Goal: Contribute content: Contribute content

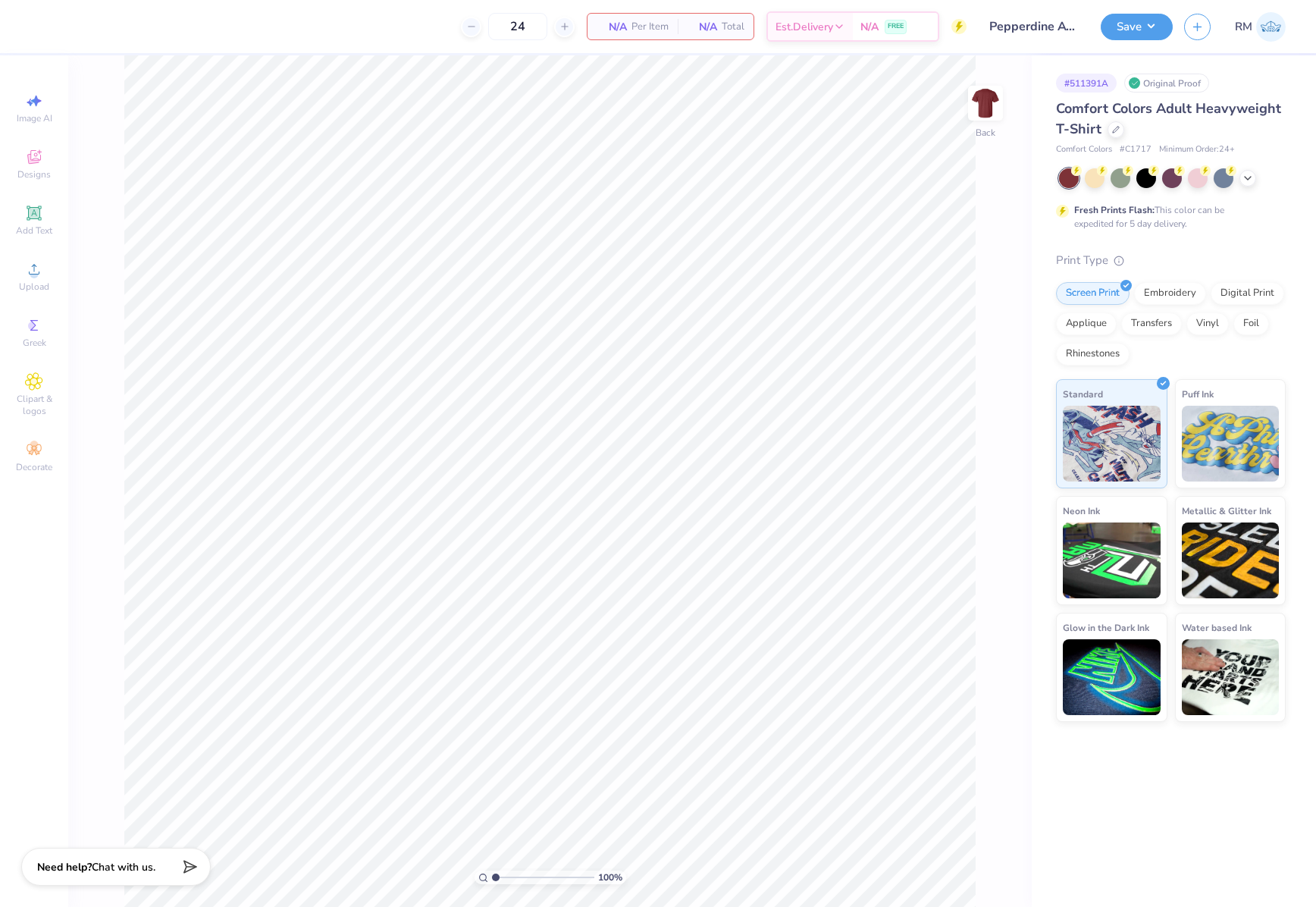
click at [44, 285] on span "Upload" at bounding box center [34, 286] width 31 height 12
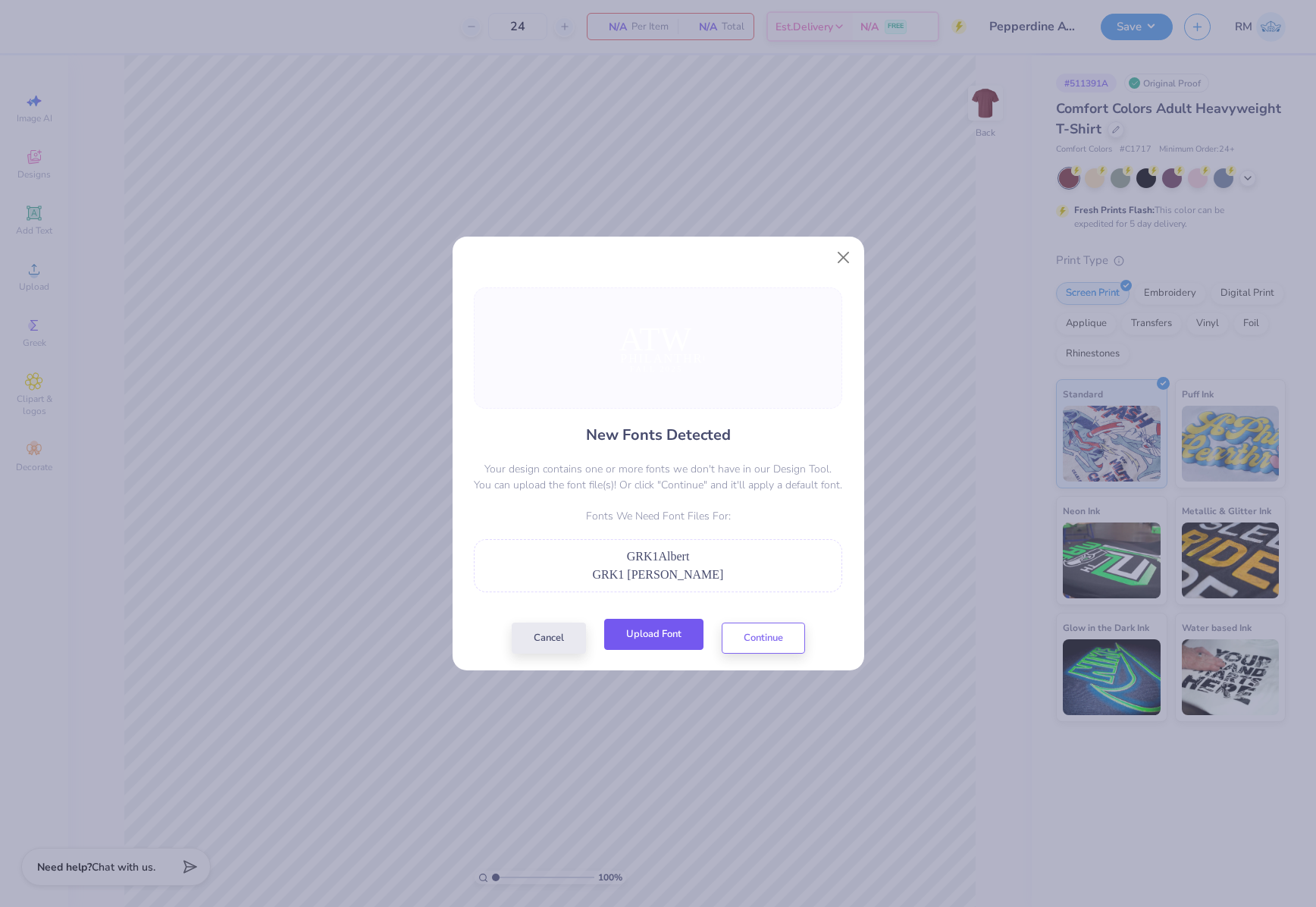
click at [646, 650] on button "Upload Font" at bounding box center [653, 634] width 99 height 31
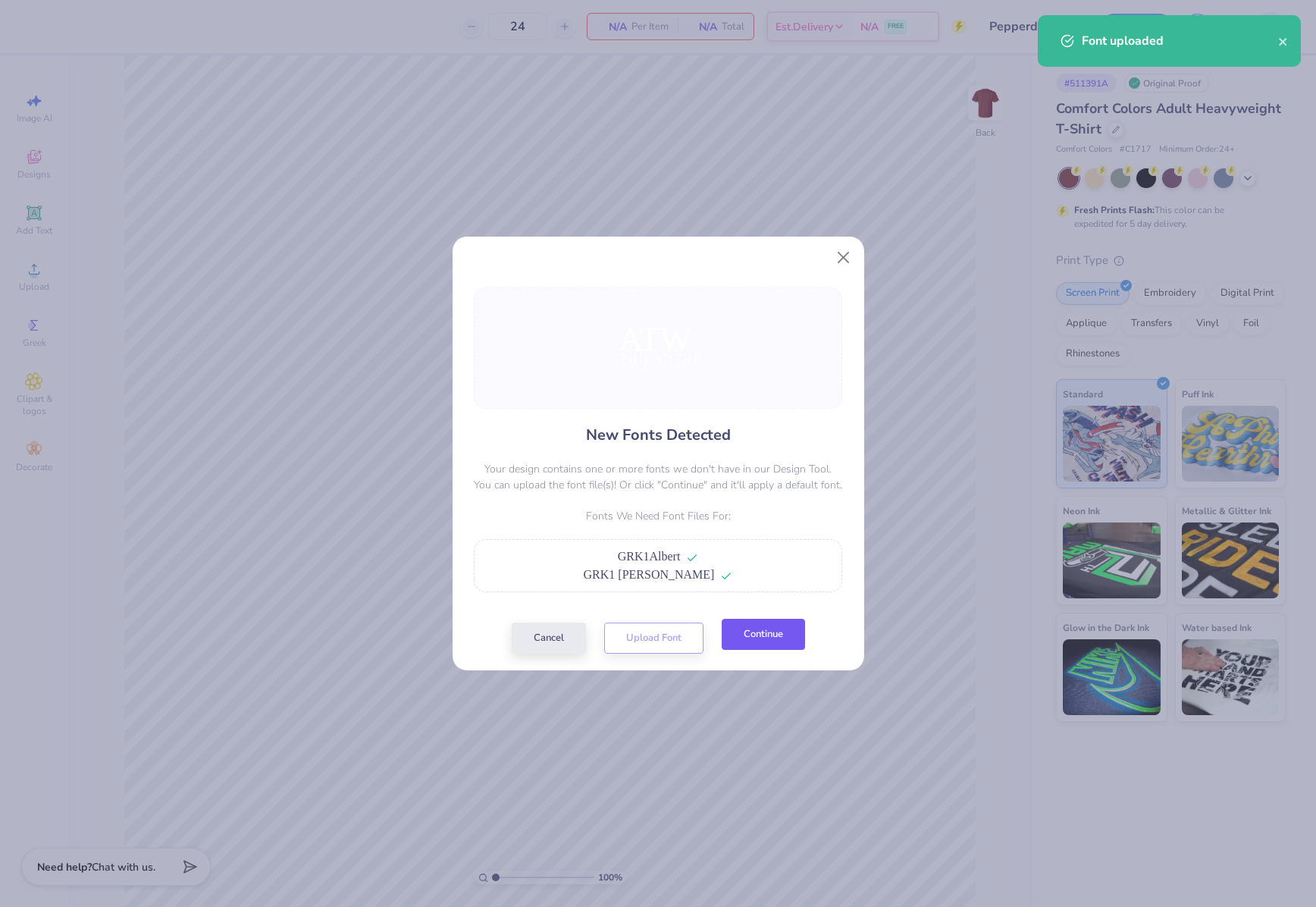
click at [753, 637] on button "Continue" at bounding box center [763, 634] width 83 height 31
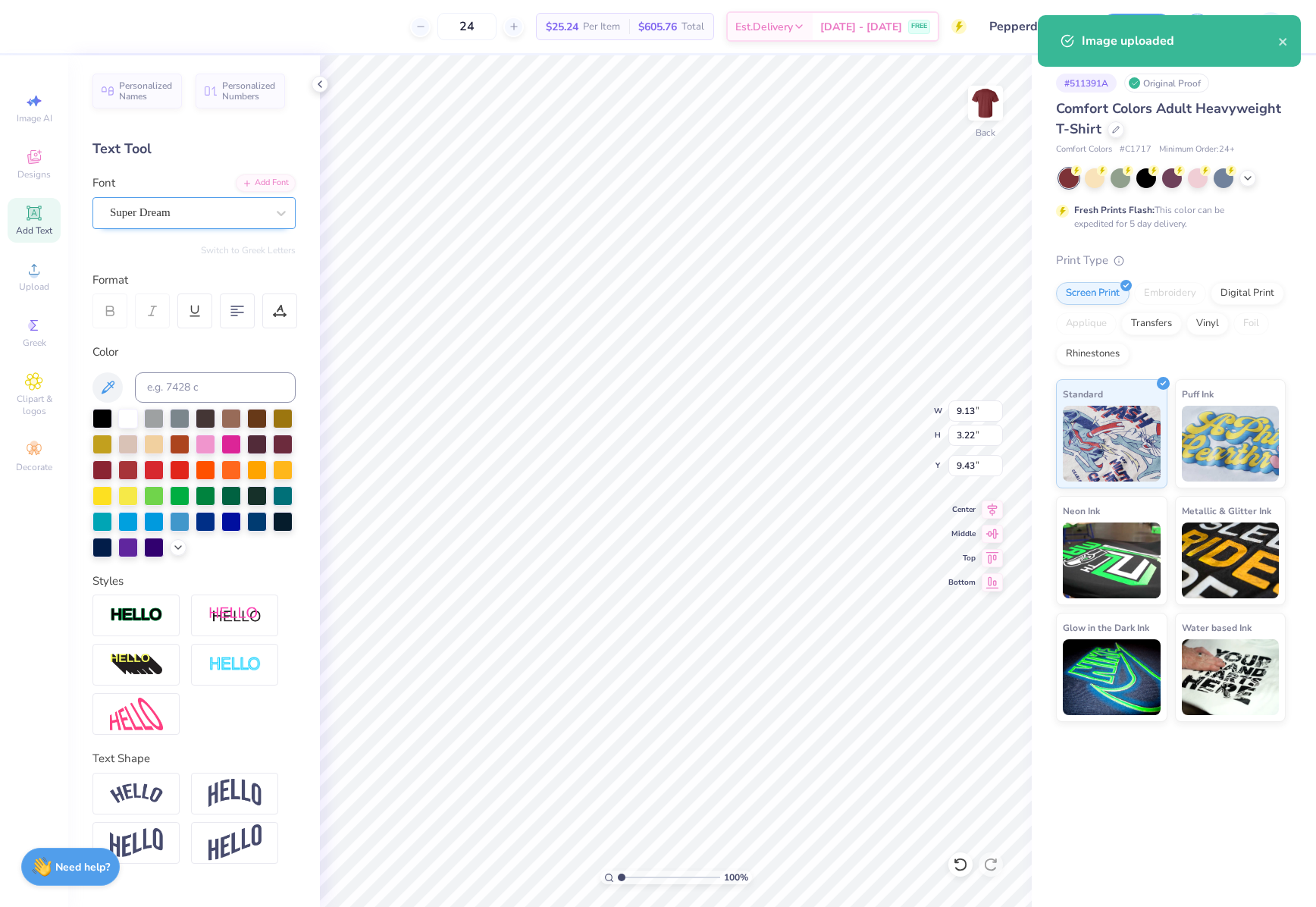
click at [195, 207] on div "Super Dream" at bounding box center [188, 212] width 160 height 24
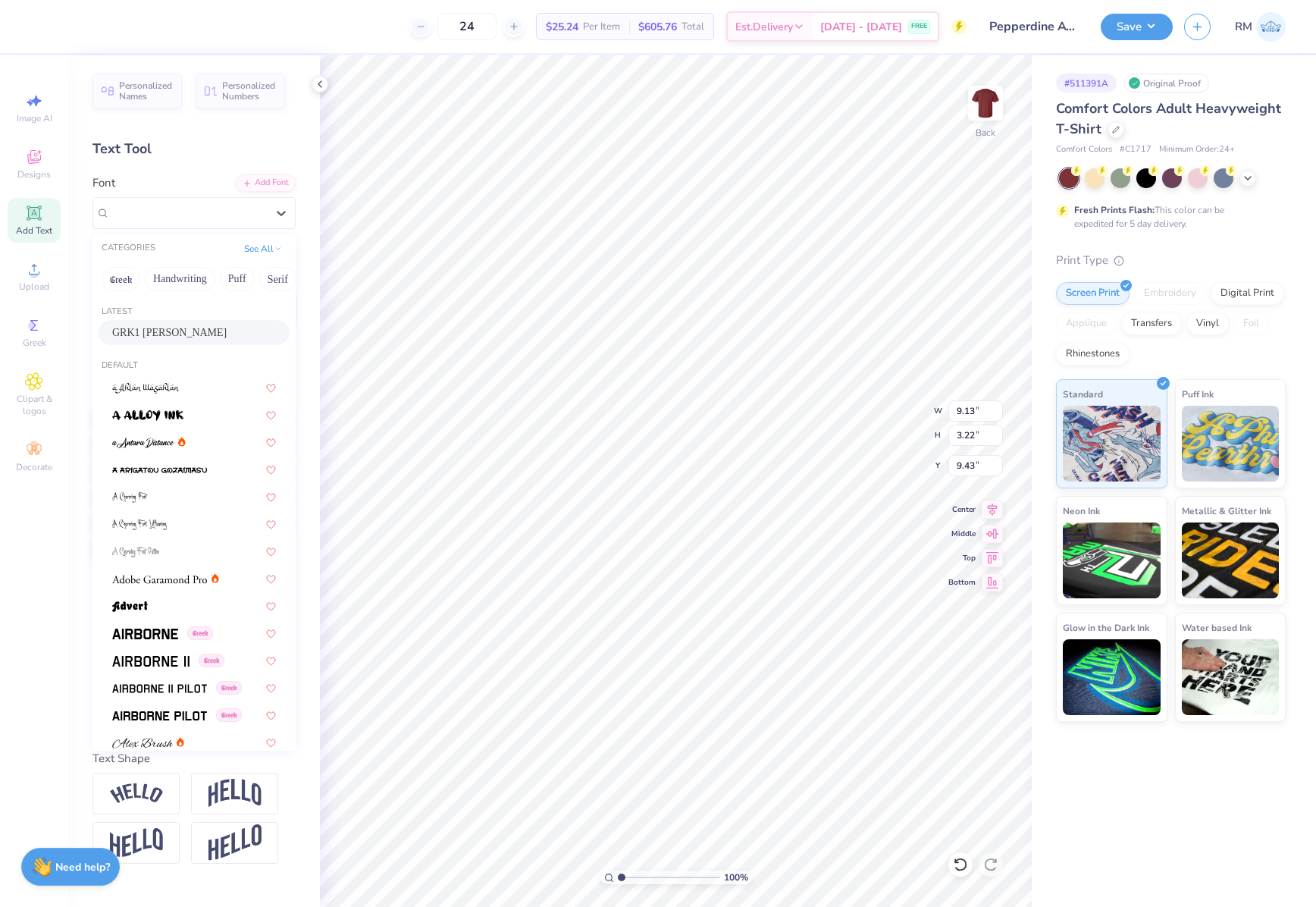
click at [179, 324] on div "GRK1 [PERSON_NAME]" at bounding box center [194, 332] width 163 height 16
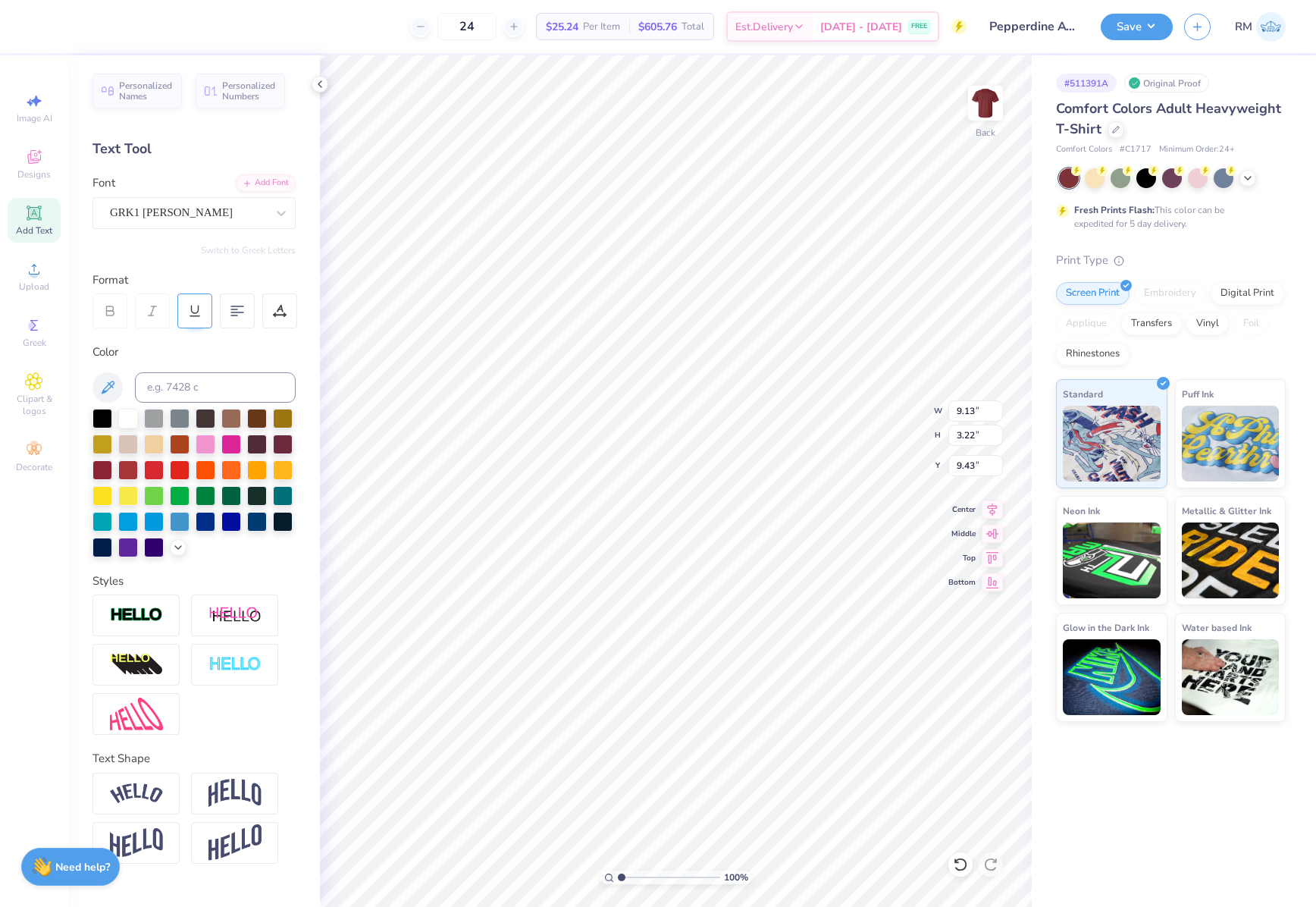
type input "9.74"
type input "3.32"
type input "9.71"
click at [225, 207] on div "Super Dream" at bounding box center [188, 212] width 160 height 24
click at [189, 210] on div "Super Dream" at bounding box center [188, 212] width 156 height 18
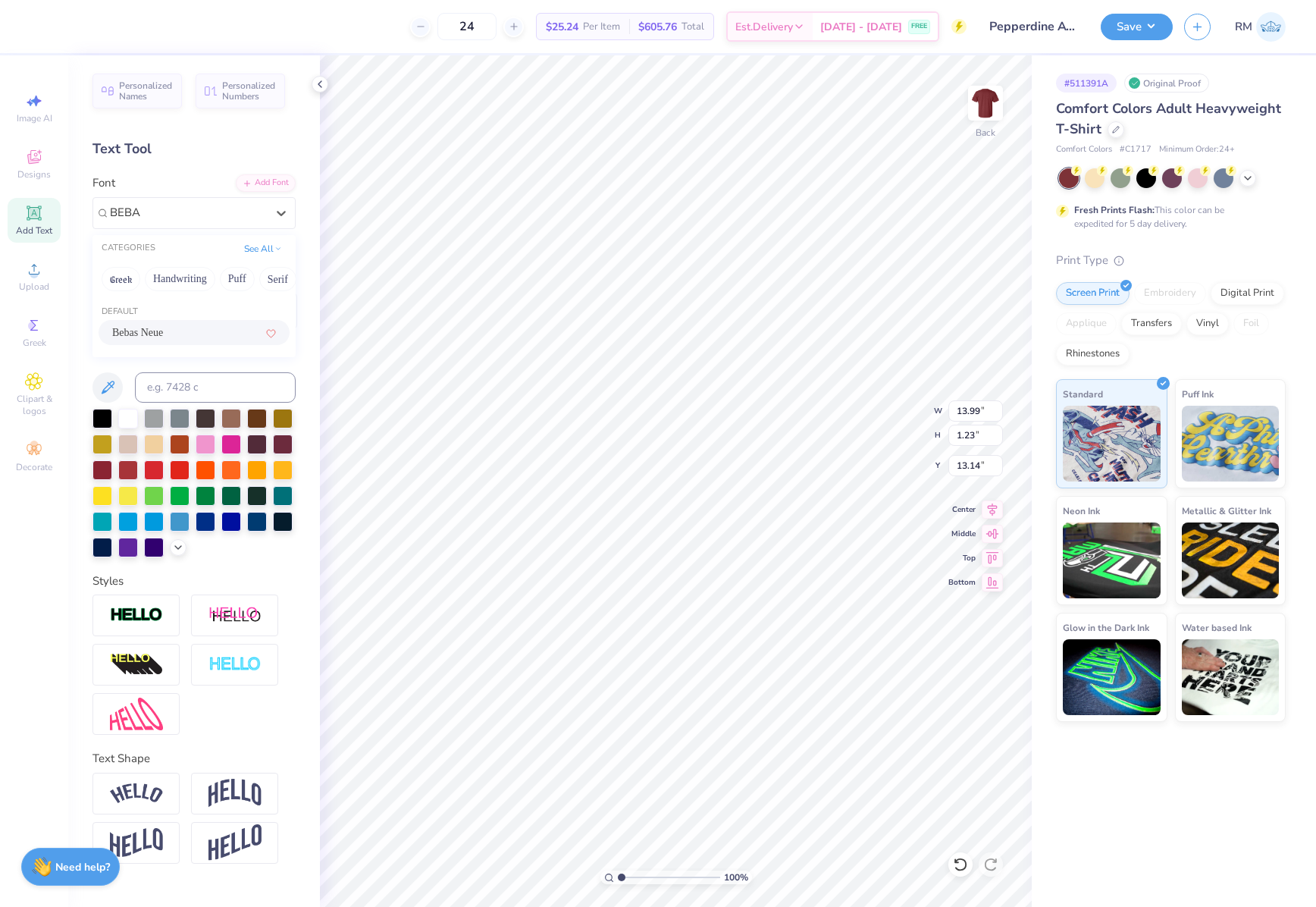
click at [209, 331] on div "Bebas Neue" at bounding box center [194, 332] width 163 height 16
type input "BEBA"
type input "9.53"
type input "1.21"
type input "13.27"
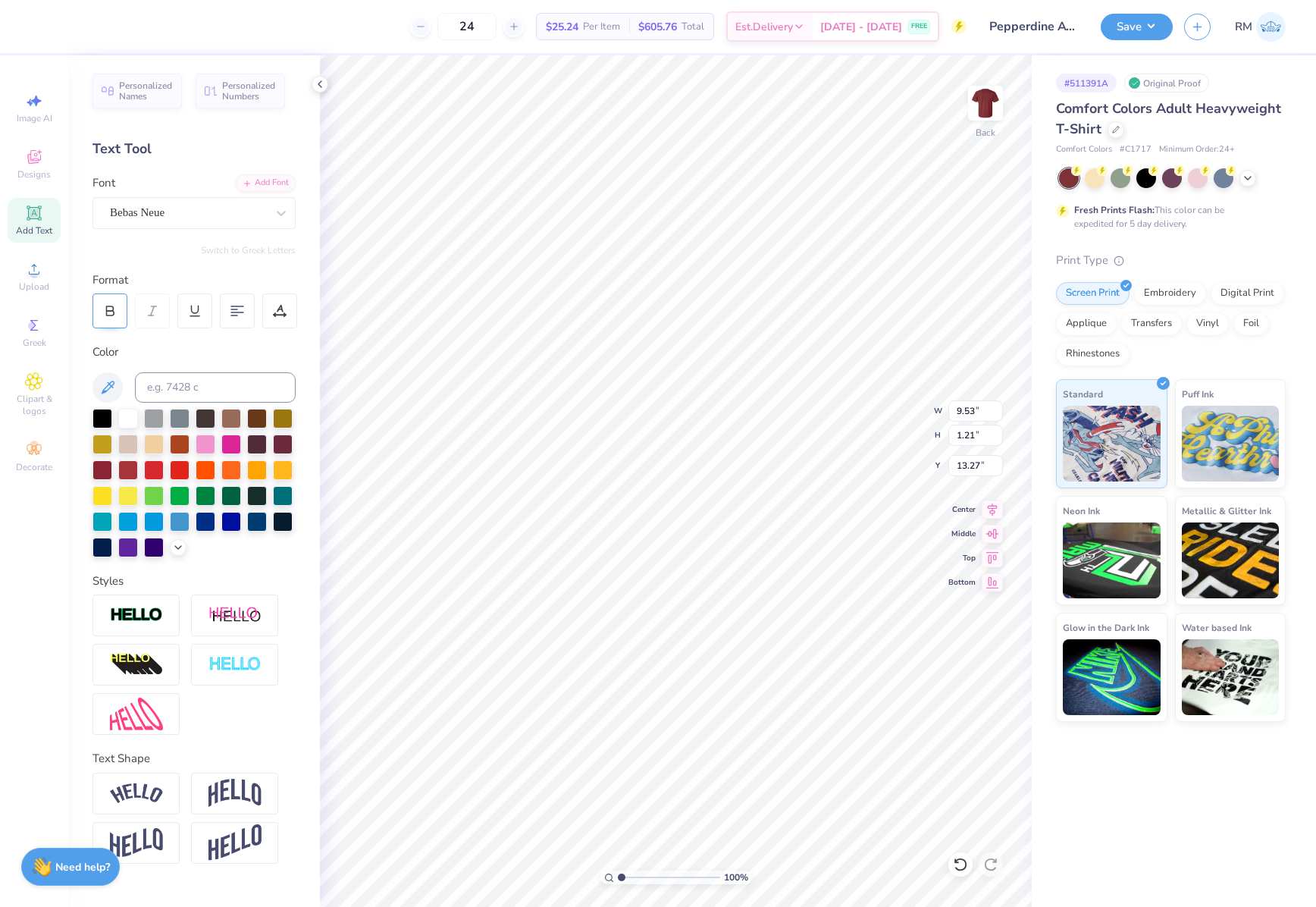
click at [109, 302] on div at bounding box center [110, 311] width 35 height 35
type input "9.70"
type input "1.22"
click at [226, 204] on div "Super Dream" at bounding box center [188, 212] width 160 height 24
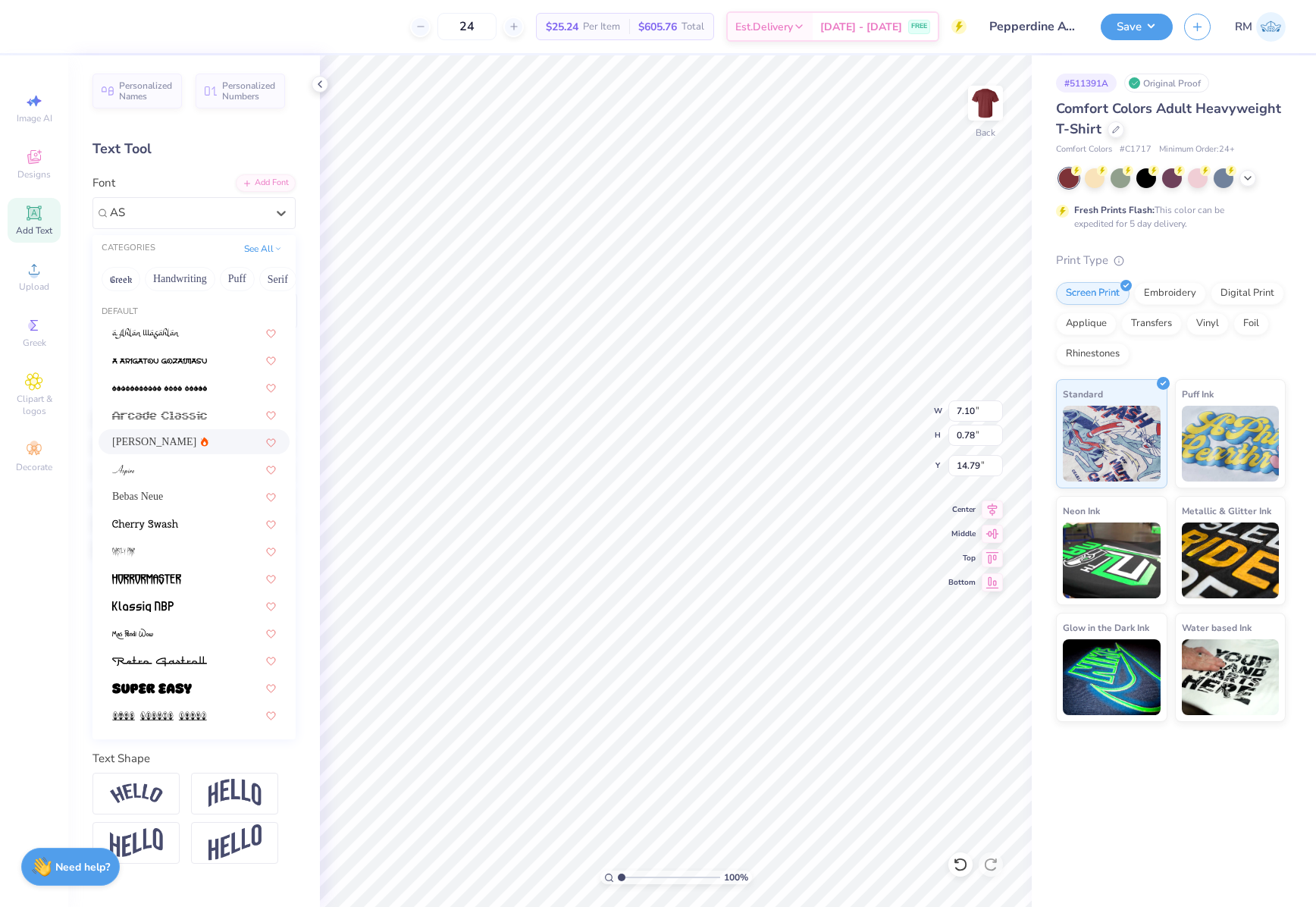
click at [202, 435] on div "[PERSON_NAME]" at bounding box center [194, 441] width 163 height 16
type input "AS"
type input "6.97"
type input "0.79"
type input "14.86"
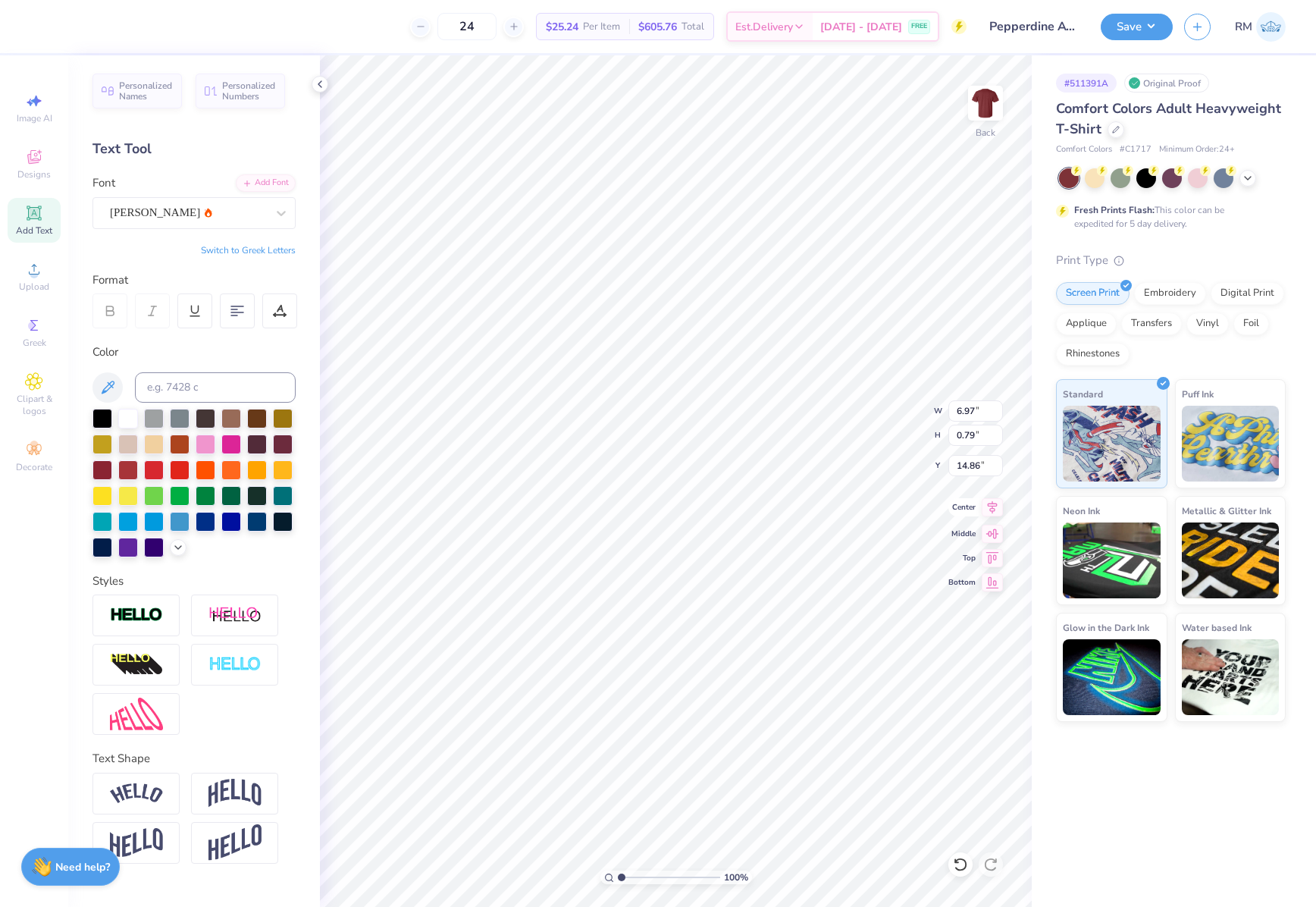
click at [995, 512] on icon at bounding box center [992, 507] width 21 height 18
type input "9.70"
type input "1.22"
type input "13.27"
click at [989, 507] on icon at bounding box center [992, 507] width 21 height 18
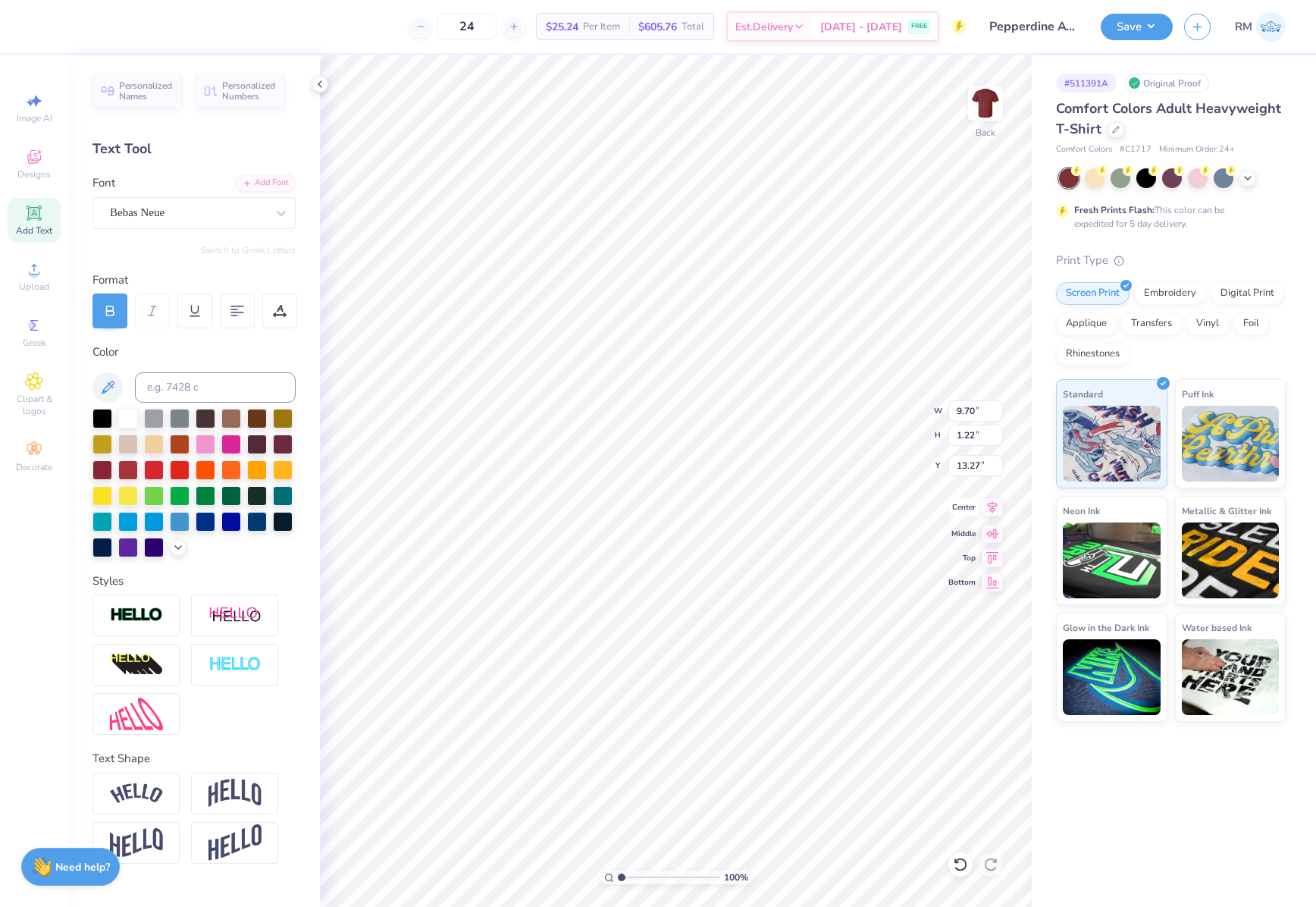
type input "9.74"
type input "3.32"
type input "9.71"
click at [987, 513] on icon at bounding box center [992, 507] width 21 height 18
click at [982, 416] on input "9.74" at bounding box center [975, 411] width 54 height 21
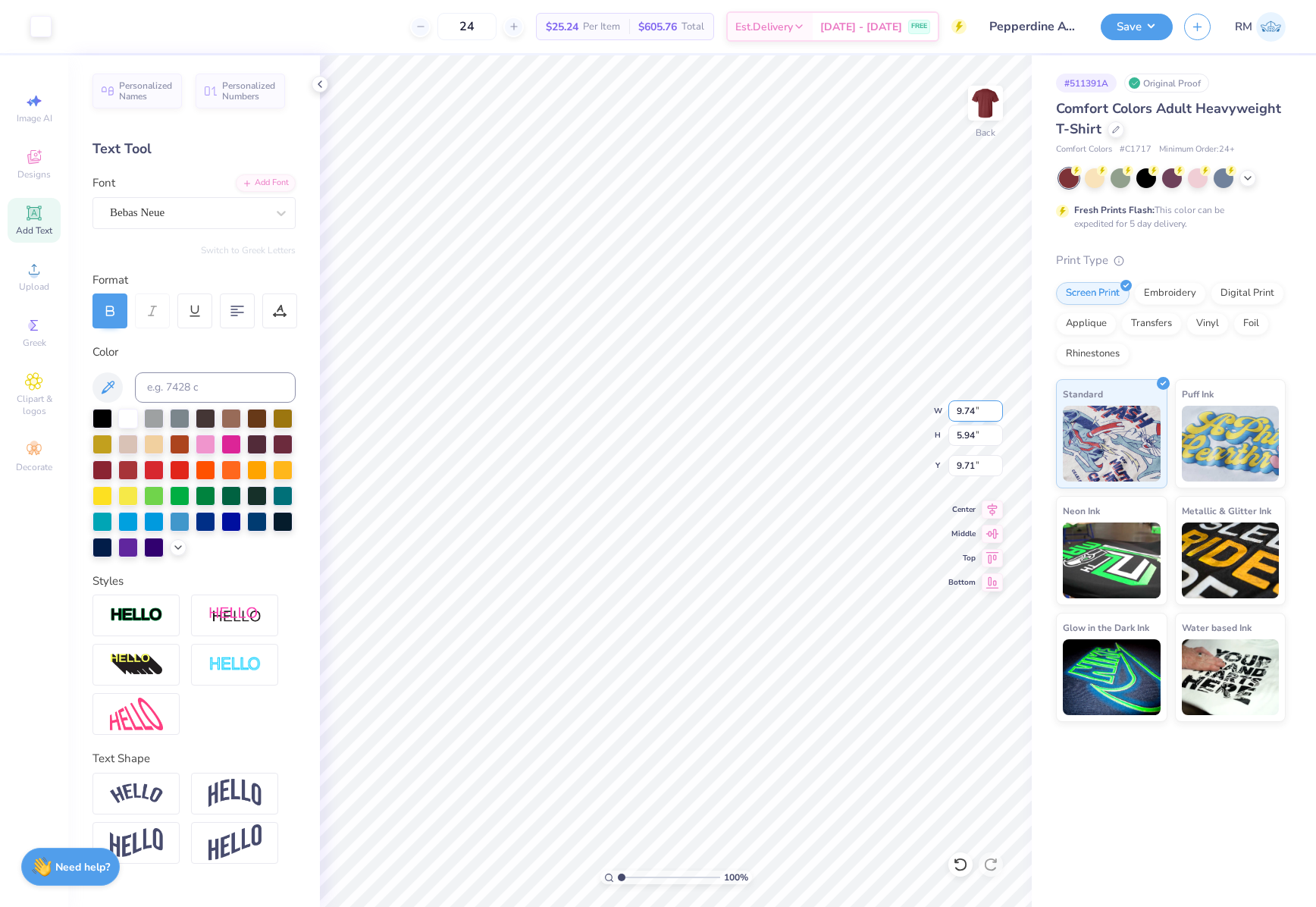
click at [982, 416] on input "9.74" at bounding box center [975, 411] width 54 height 21
type input "3.50"
type input "2.14"
click at [968, 471] on input "7.35" at bounding box center [975, 466] width 54 height 21
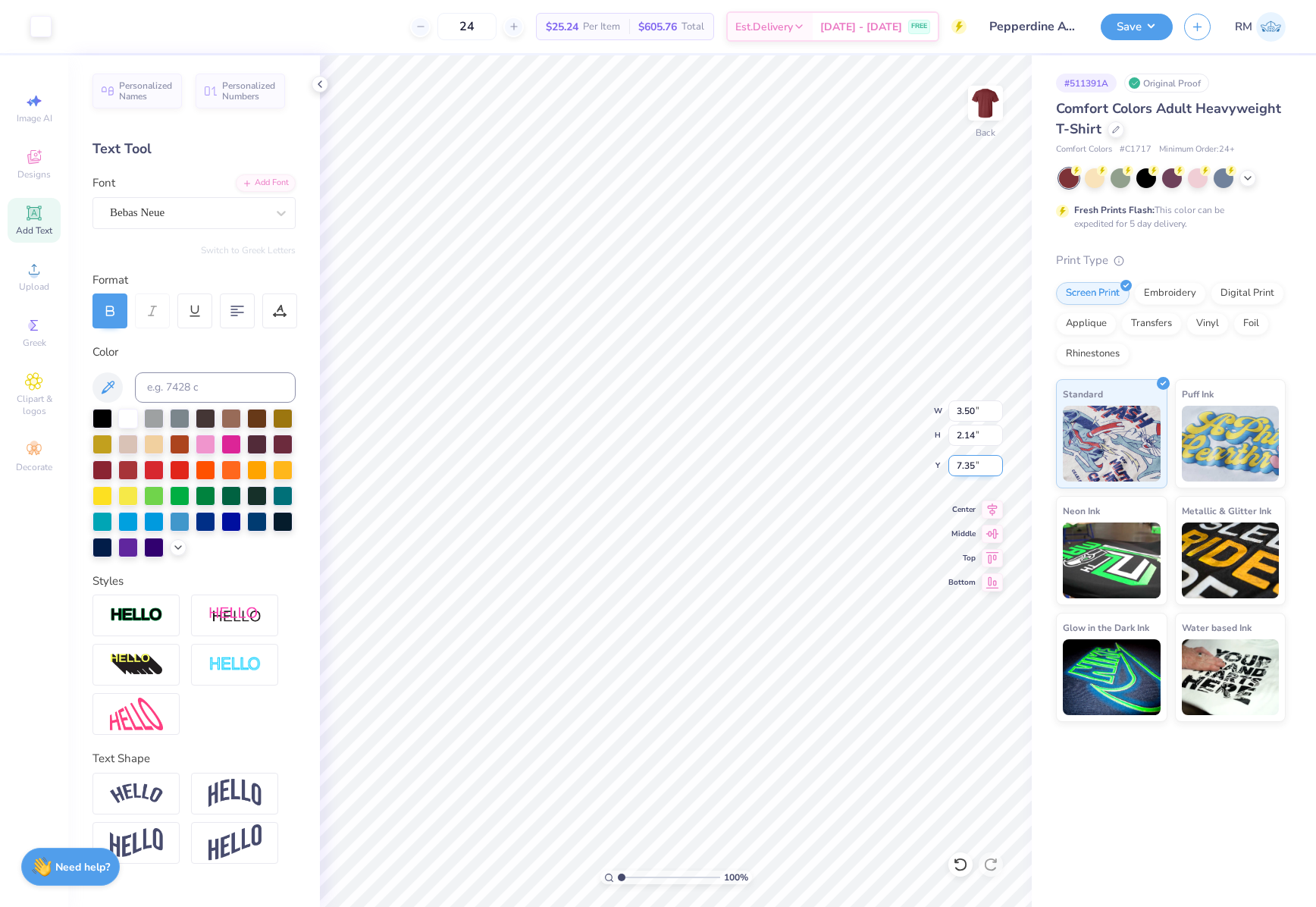
click at [968, 471] on input "7.35" at bounding box center [975, 466] width 54 height 21
type input "3.00"
click at [993, 105] on img at bounding box center [985, 102] width 60 height 60
click at [35, 276] on circle at bounding box center [34, 274] width 8 height 8
click at [141, 214] on div "Super Dream" at bounding box center [188, 212] width 160 height 24
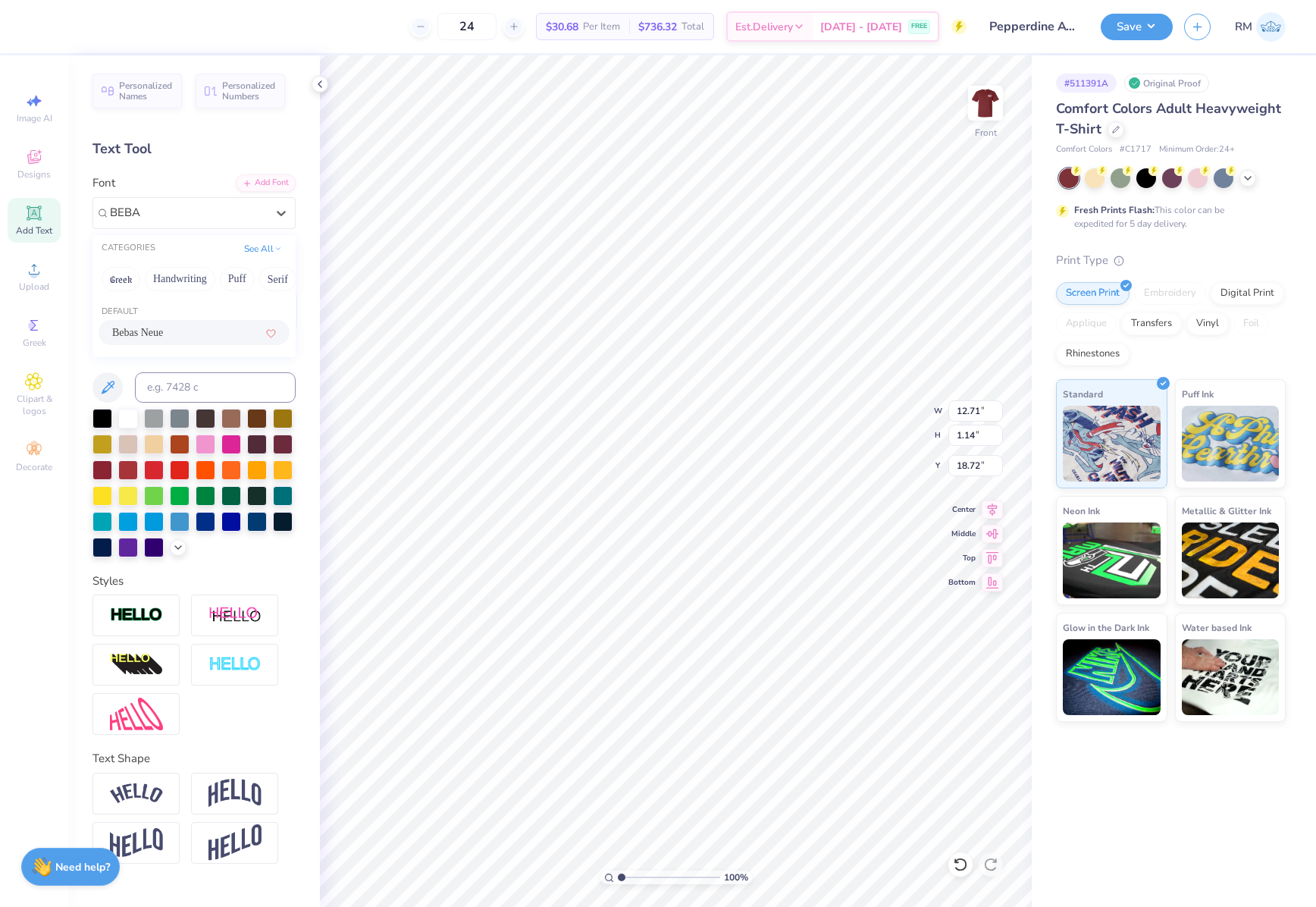
click at [177, 338] on div "Bebas Neue" at bounding box center [194, 332] width 163 height 16
type input "BEBA"
type input "8.65"
type input "1.10"
type input "18.85"
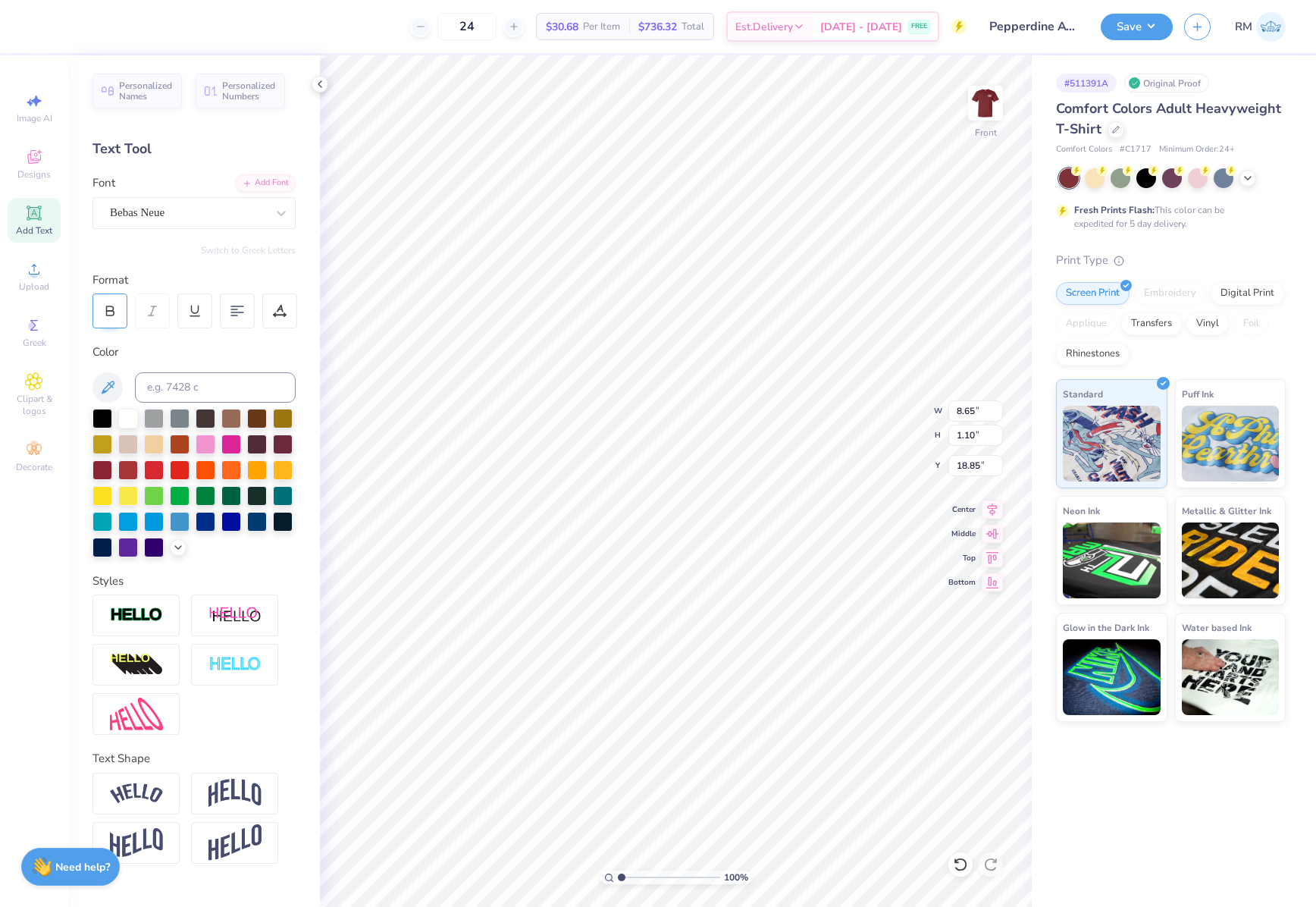
click at [116, 315] on icon at bounding box center [110, 311] width 14 height 14
type input "8.81"
type input "1.11"
type input "18.84"
click at [166, 228] on div "Super Dream" at bounding box center [194, 213] width 203 height 32
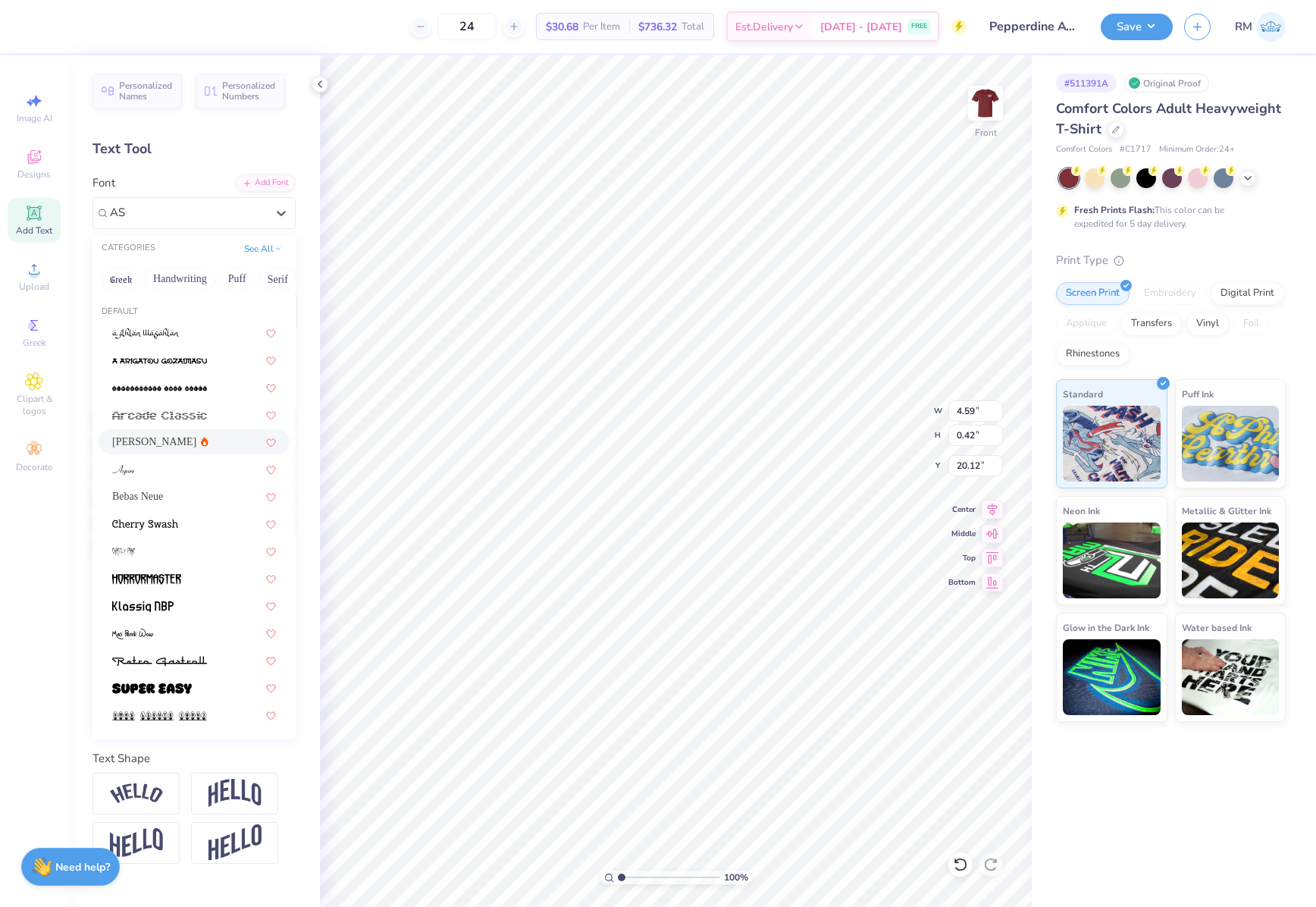
click at [164, 447] on div "[PERSON_NAME]" at bounding box center [194, 441] width 163 height 16
type input "AS"
type input "4.52"
type input "0.40"
type input "20.16"
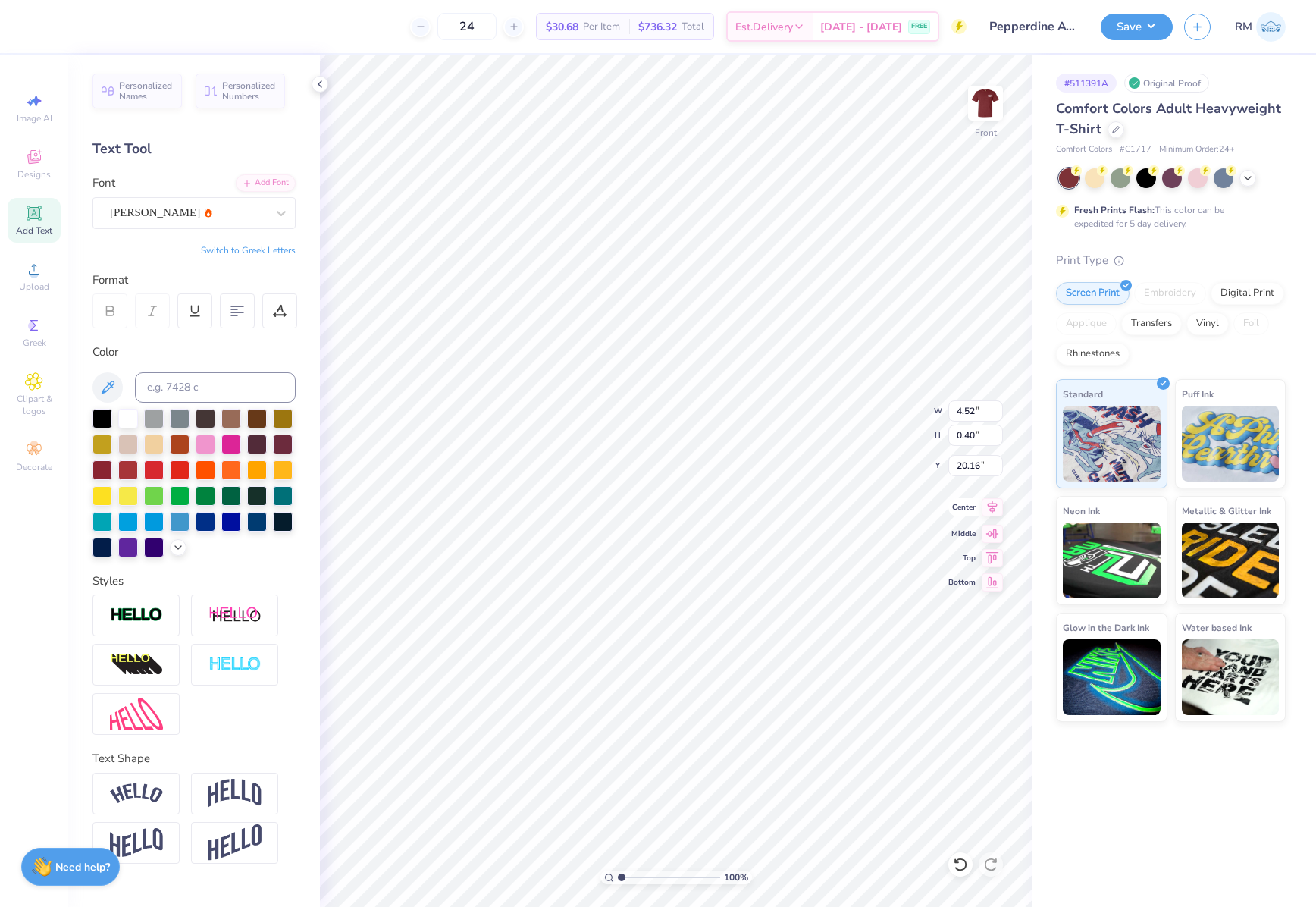
click at [992, 513] on icon at bounding box center [992, 507] width 10 height 13
click at [995, 508] on icon at bounding box center [992, 507] width 21 height 18
type input "12.76"
type input "11.55"
type input "6.96"
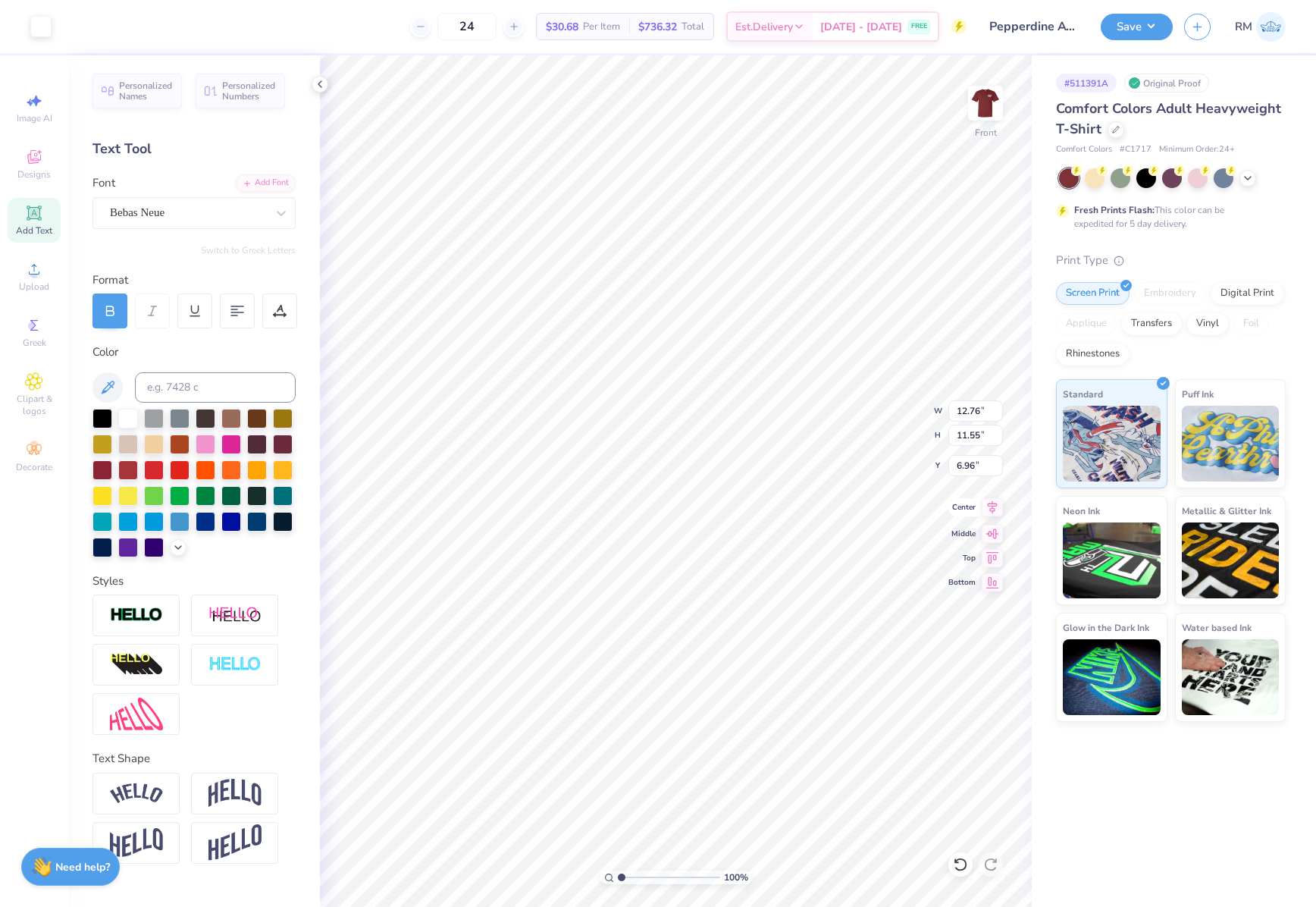
click at [996, 506] on icon at bounding box center [992, 507] width 10 height 13
click at [960, 406] on input "12.76" at bounding box center [975, 411] width 54 height 21
type input "12.00"
type input "12.69"
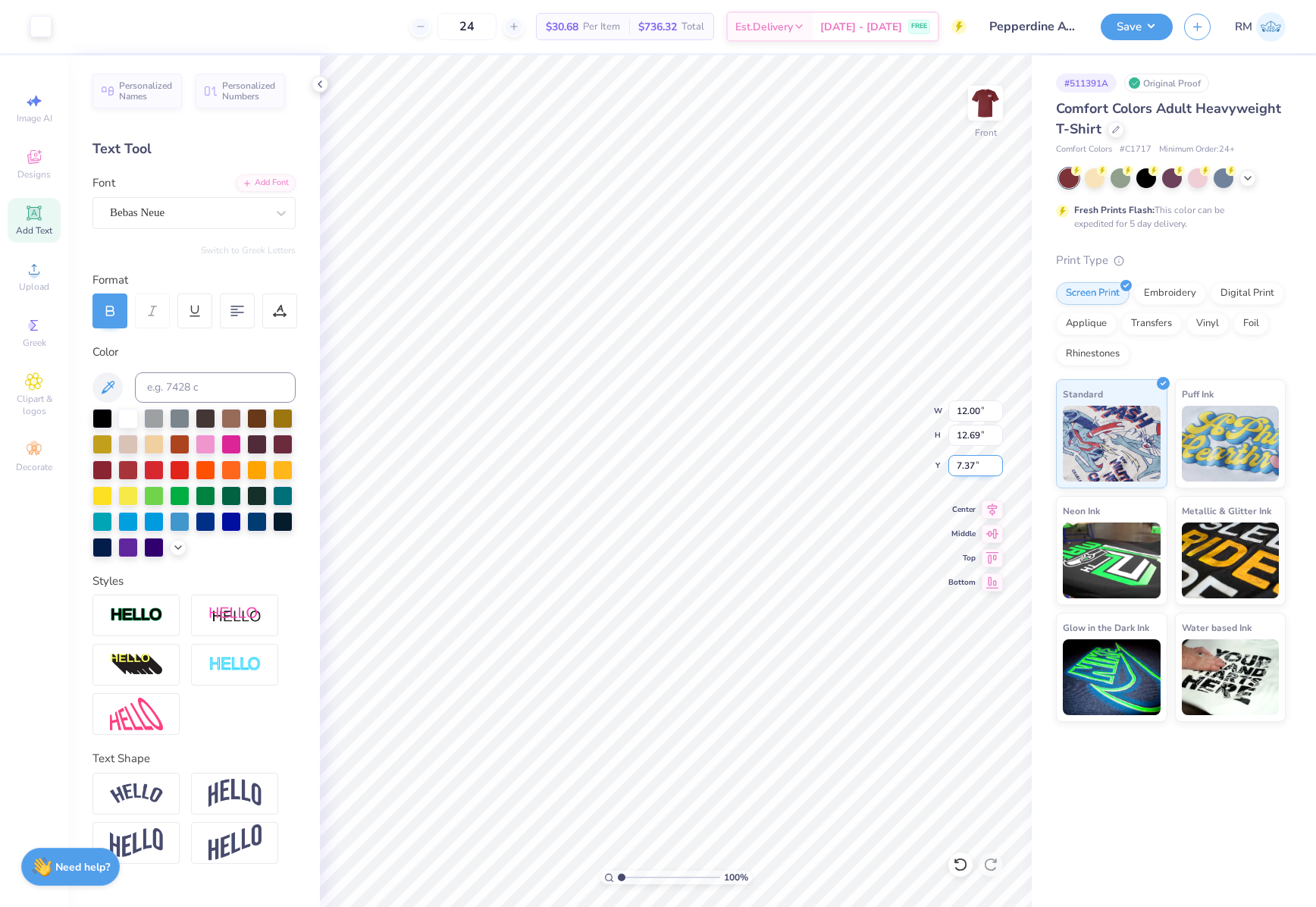
click at [975, 467] on input "7.37" at bounding box center [975, 466] width 54 height 21
type input "3.00"
click at [1132, 20] on button "Save" at bounding box center [1137, 24] width 72 height 27
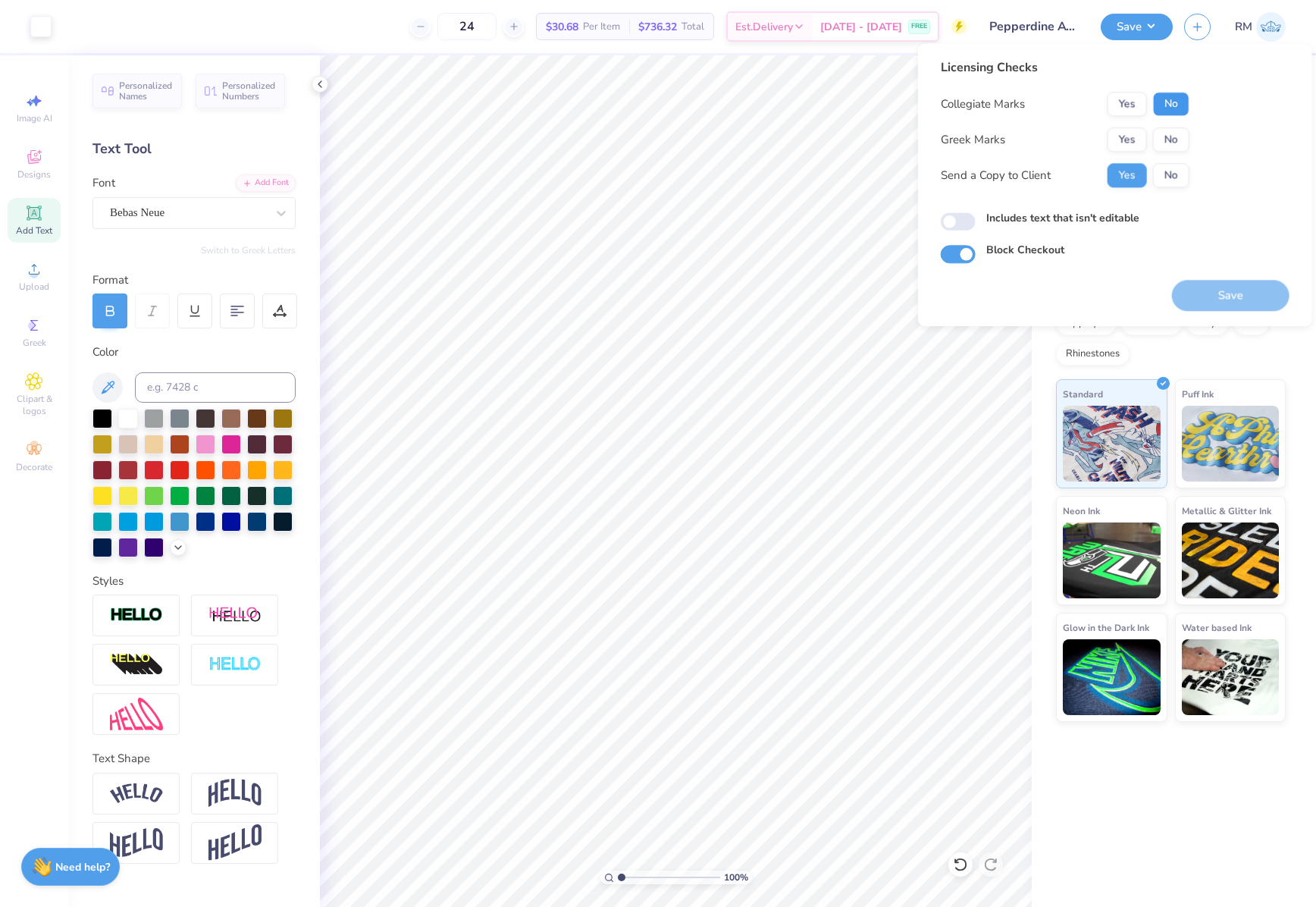
click at [1164, 97] on button "No" at bounding box center [1171, 104] width 37 height 24
click at [1126, 141] on button "Yes" at bounding box center [1127, 140] width 40 height 24
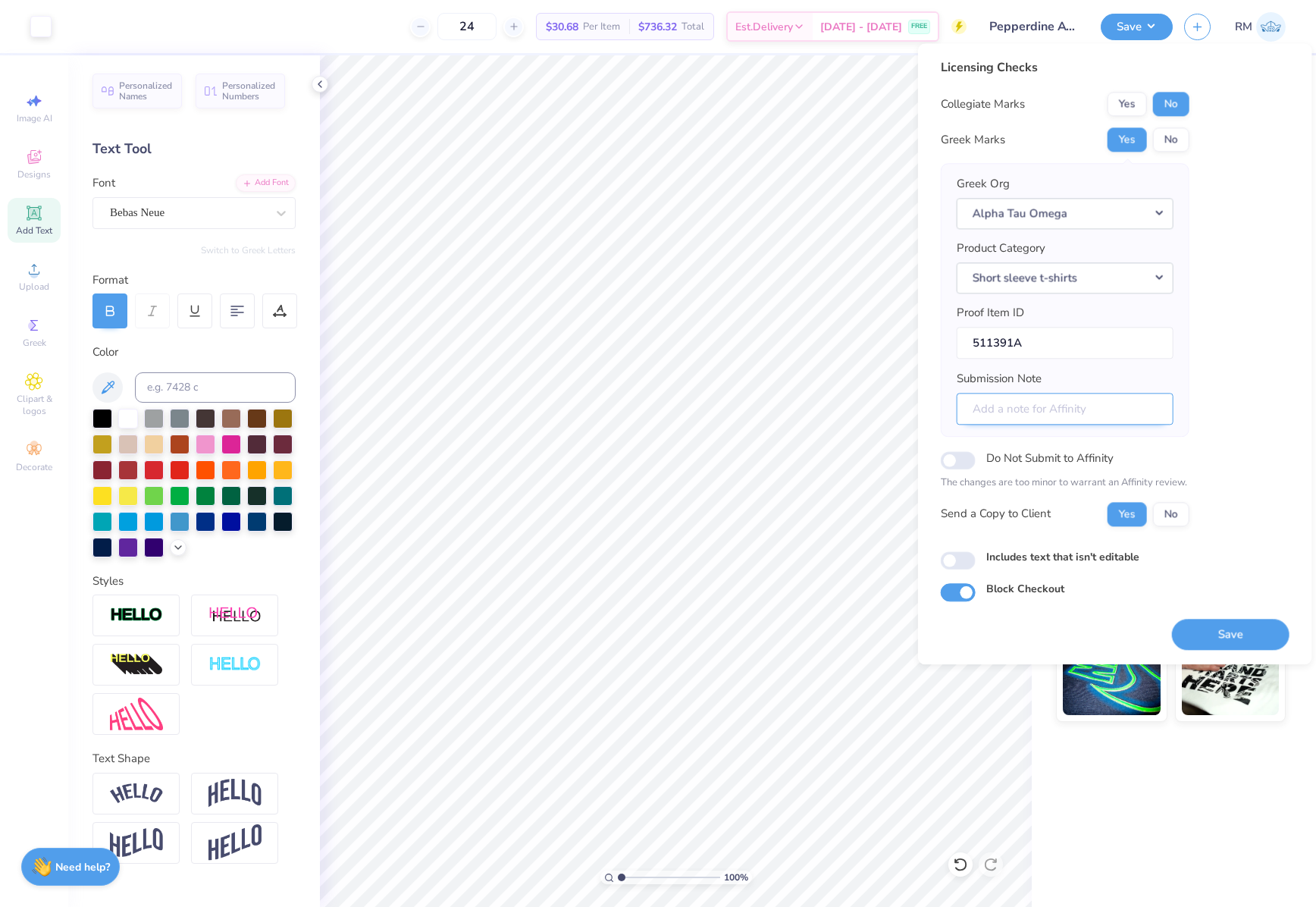
click at [1111, 407] on input "Submission Note" at bounding box center [1065, 408] width 217 height 33
type input "Philanthropy"
click at [1243, 631] on button "Save" at bounding box center [1231, 634] width 118 height 31
